Goal: Task Accomplishment & Management: Manage account settings

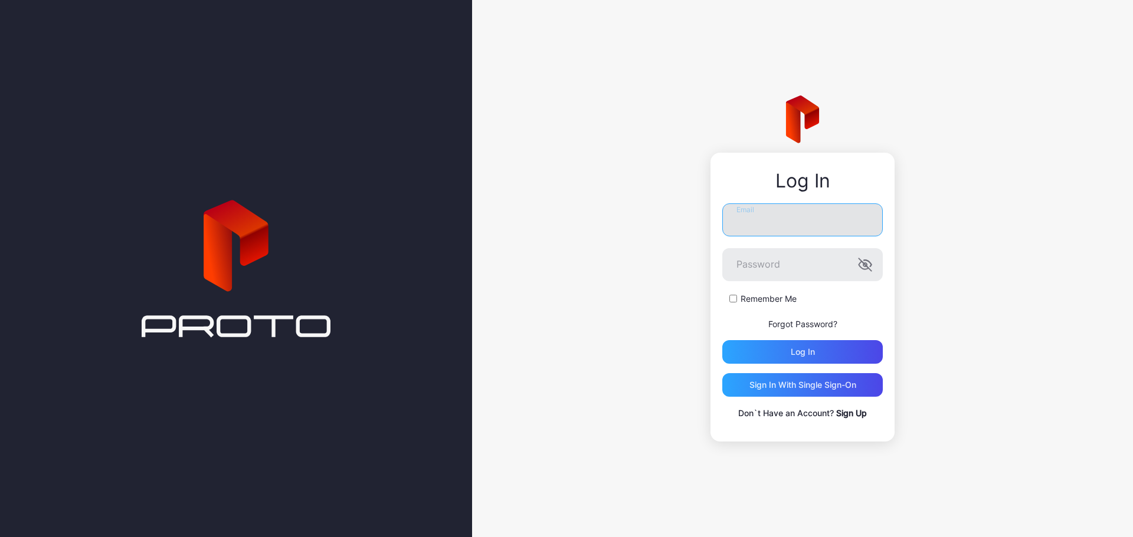
click at [792, 215] on input "Email" at bounding box center [802, 220] width 160 height 33
type input "**********"
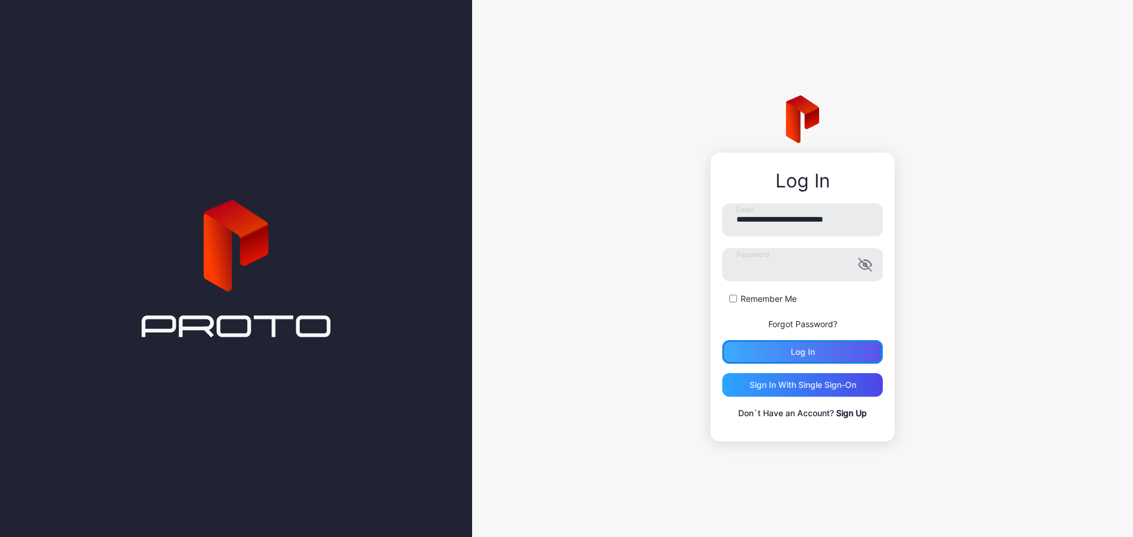
click at [825, 360] on div "Log in" at bounding box center [802, 352] width 160 height 24
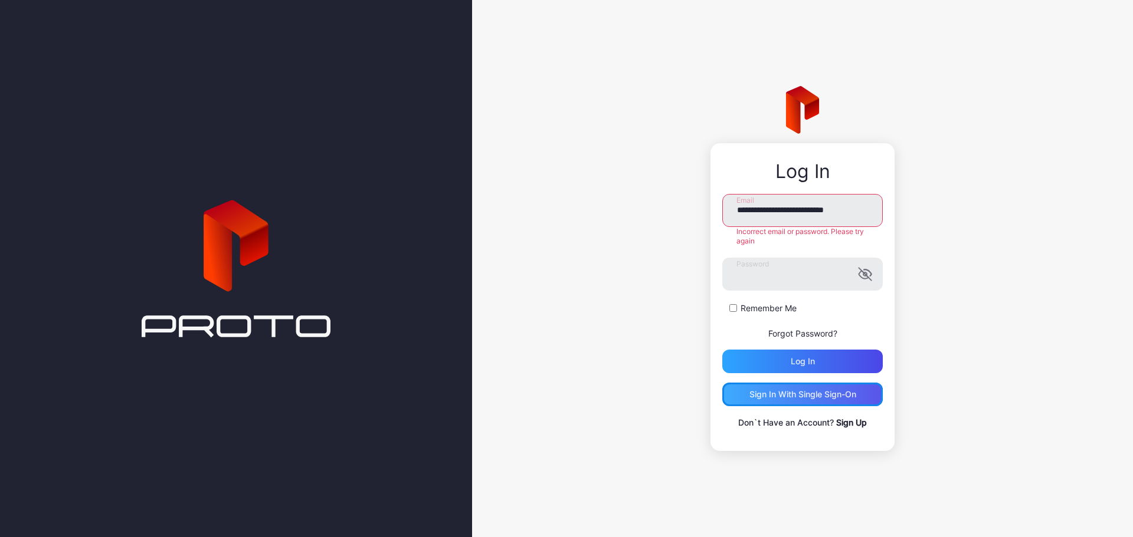
click at [815, 399] on div "Sign in With Single Sign-On" at bounding box center [802, 394] width 107 height 9
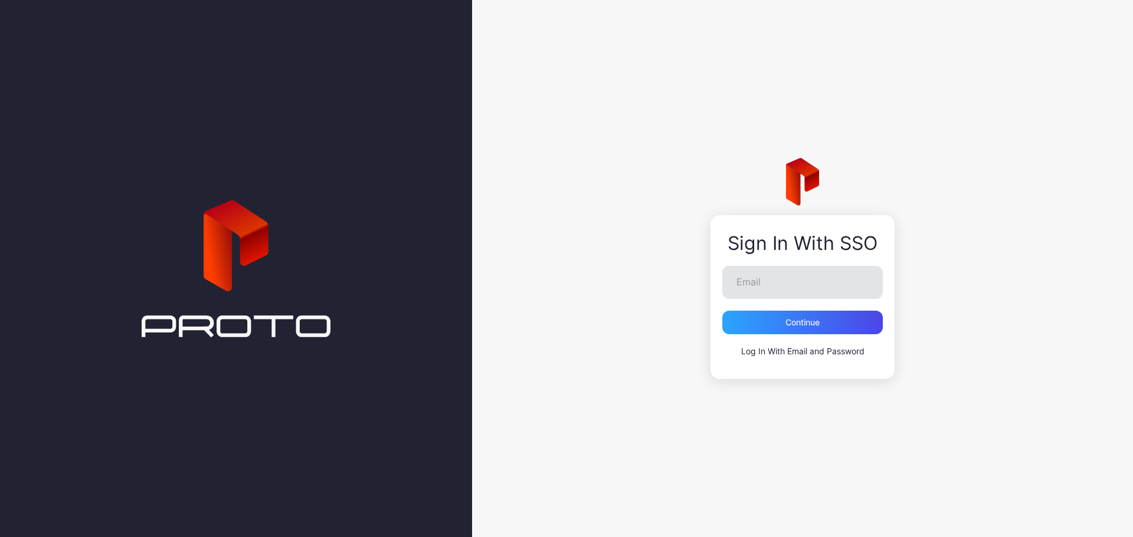
click at [775, 298] on form "Email Continue" at bounding box center [802, 300] width 160 height 68
click at [775, 298] on input "Email" at bounding box center [802, 282] width 160 height 33
click at [757, 290] on input "Email" at bounding box center [802, 282] width 160 height 33
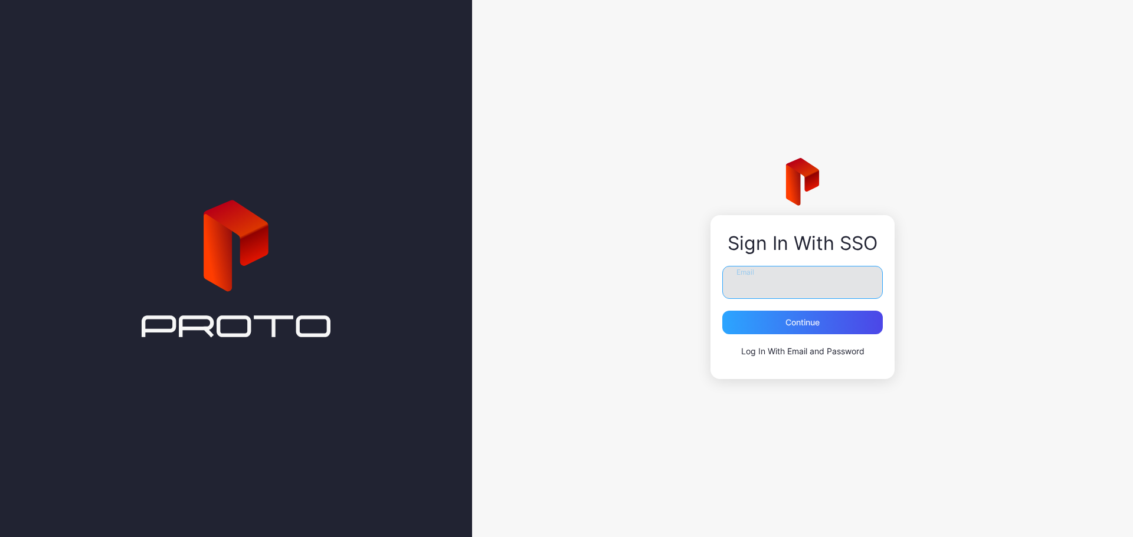
type input "*"
type input "**********"
click at [804, 319] on div "Continue" at bounding box center [802, 322] width 34 height 9
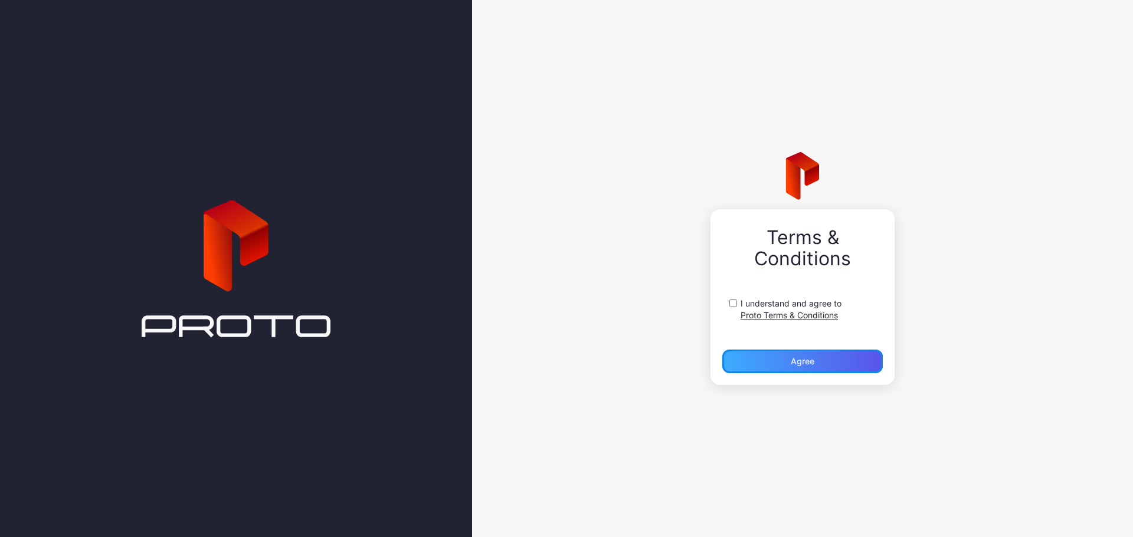
click at [818, 369] on div "Agree" at bounding box center [802, 362] width 160 height 24
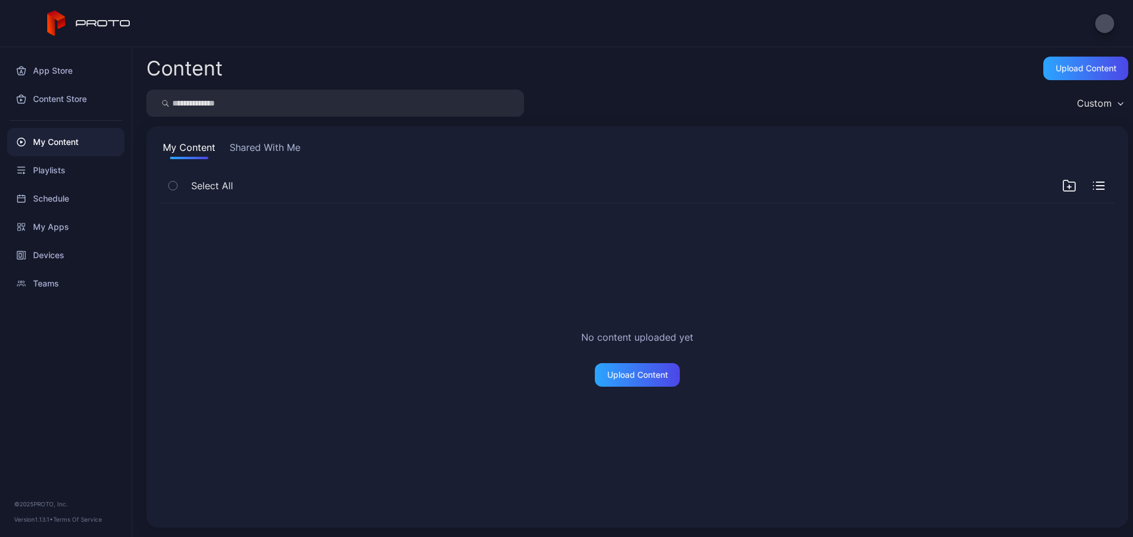
click at [270, 155] on button "Shared With Me" at bounding box center [265, 149] width 76 height 19
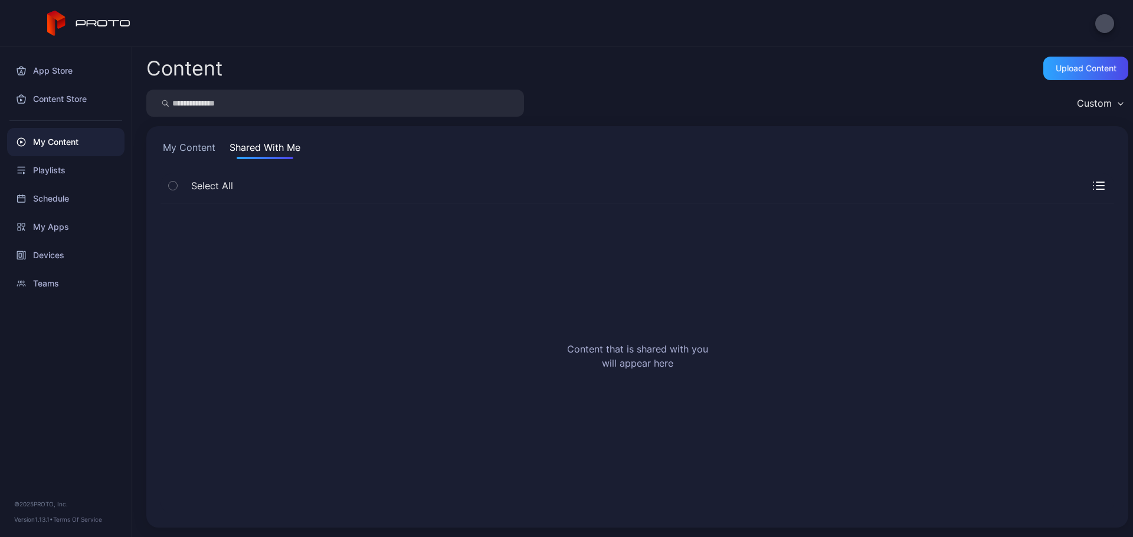
click at [619, 322] on div "Content that is shared with you will appear here" at bounding box center [637, 358] width 972 height 329
click at [64, 257] on div "Devices" at bounding box center [65, 255] width 117 height 28
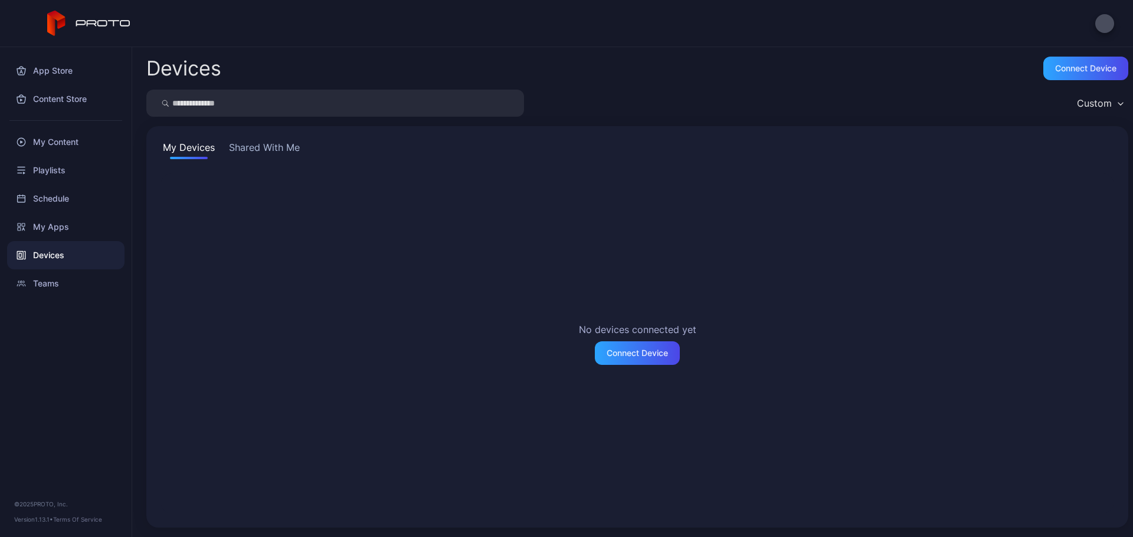
click at [254, 152] on button "Shared With Me" at bounding box center [265, 149] width 76 height 19
